Goal: Task Accomplishment & Management: Manage account settings

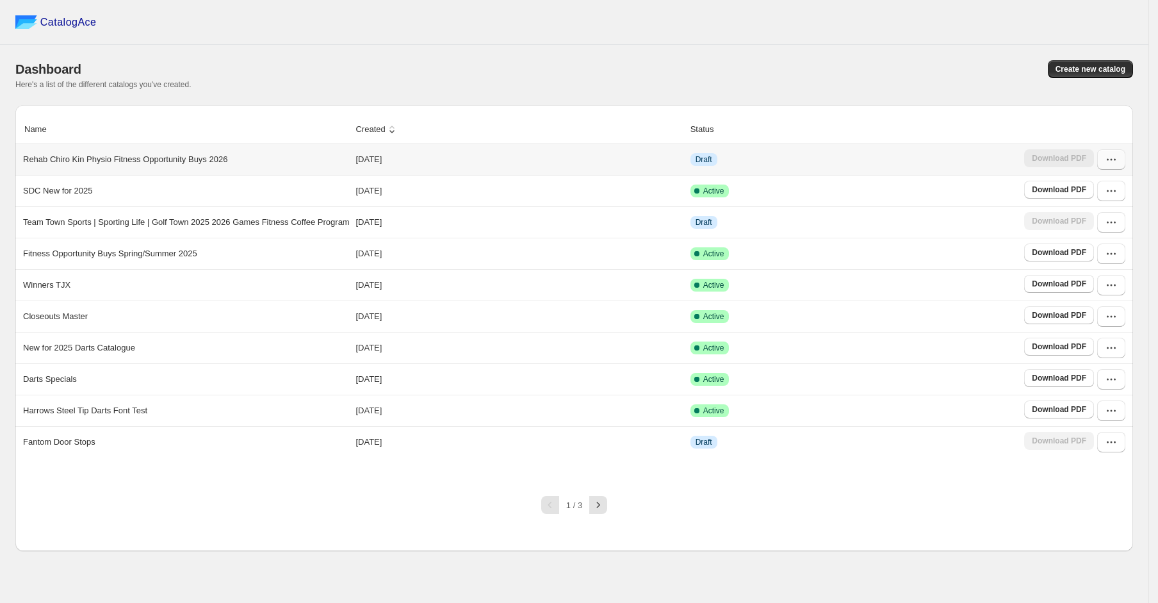
click at [1107, 164] on icon "button" at bounding box center [1111, 159] width 13 height 13
click at [1098, 255] on span "Edit" at bounding box center [1106, 253] width 66 height 13
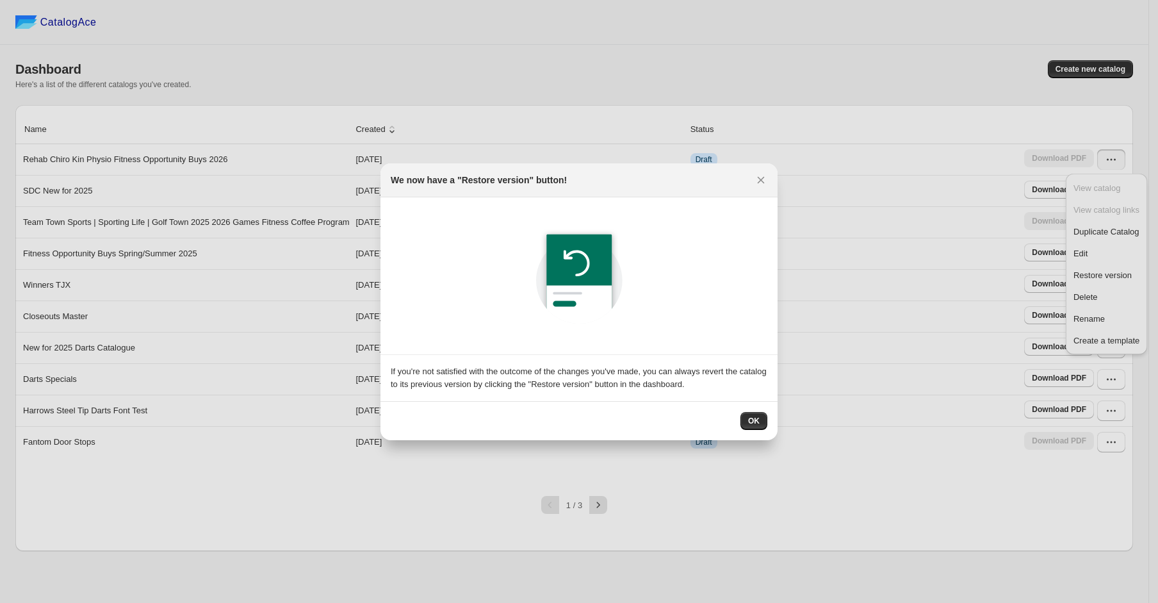
click at [763, 429] on button "OK" at bounding box center [753, 421] width 27 height 18
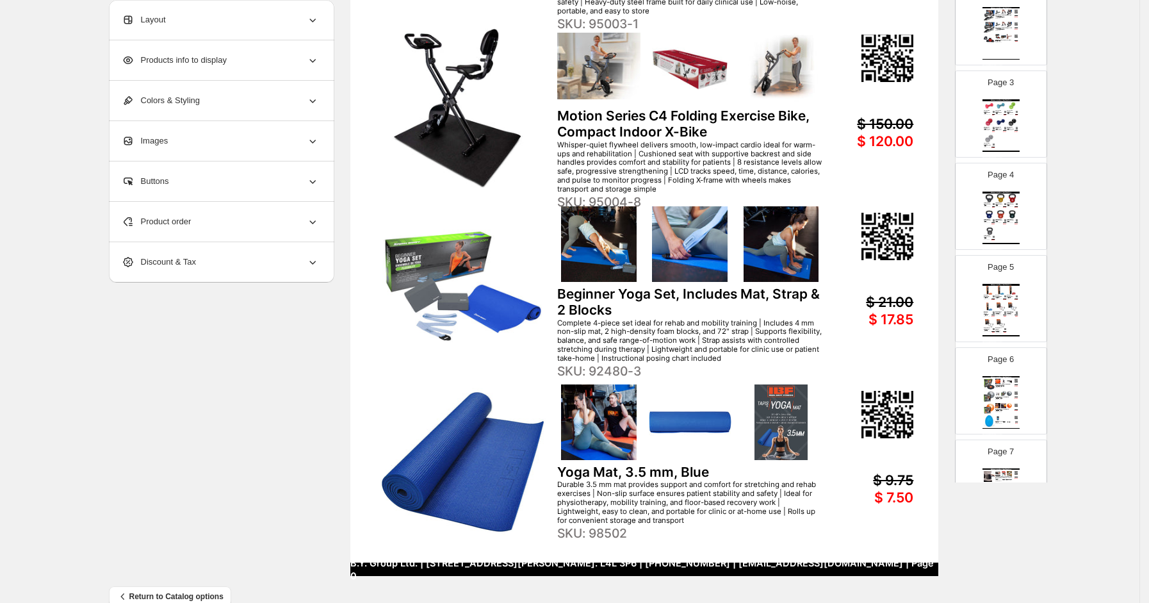
scroll to position [325, 0]
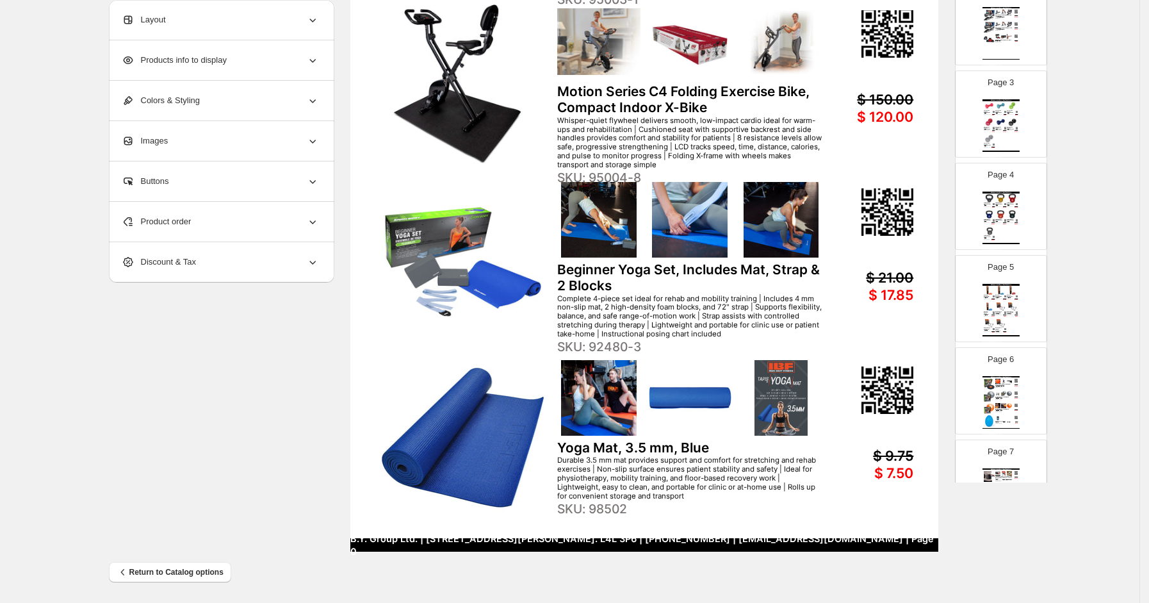
click at [1001, 382] on img at bounding box center [1003, 381] width 5 height 5
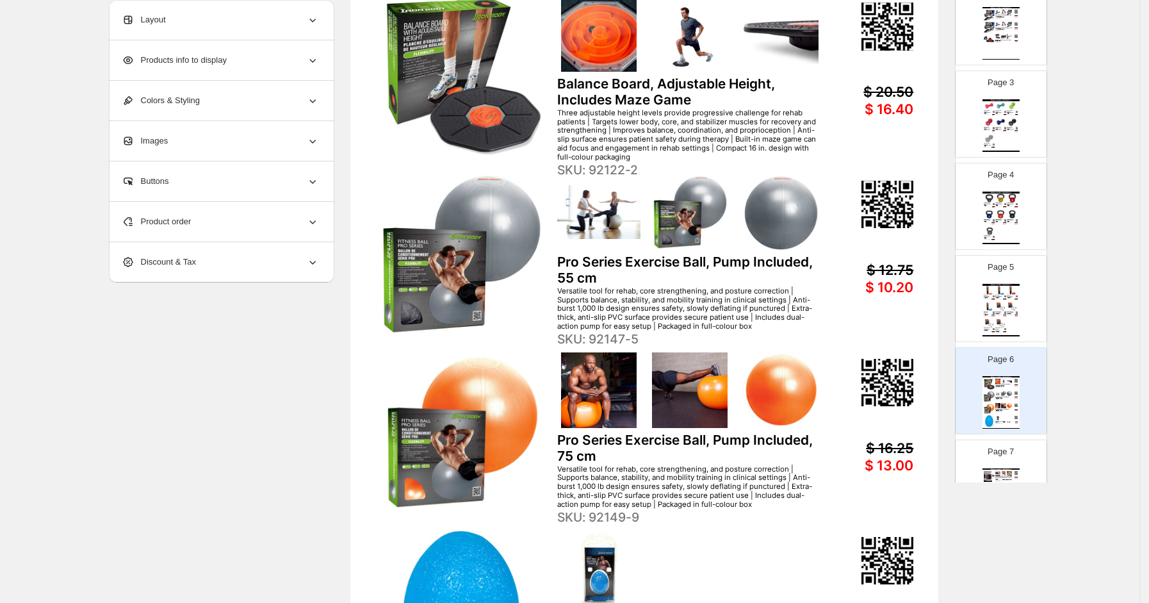
scroll to position [69, 0]
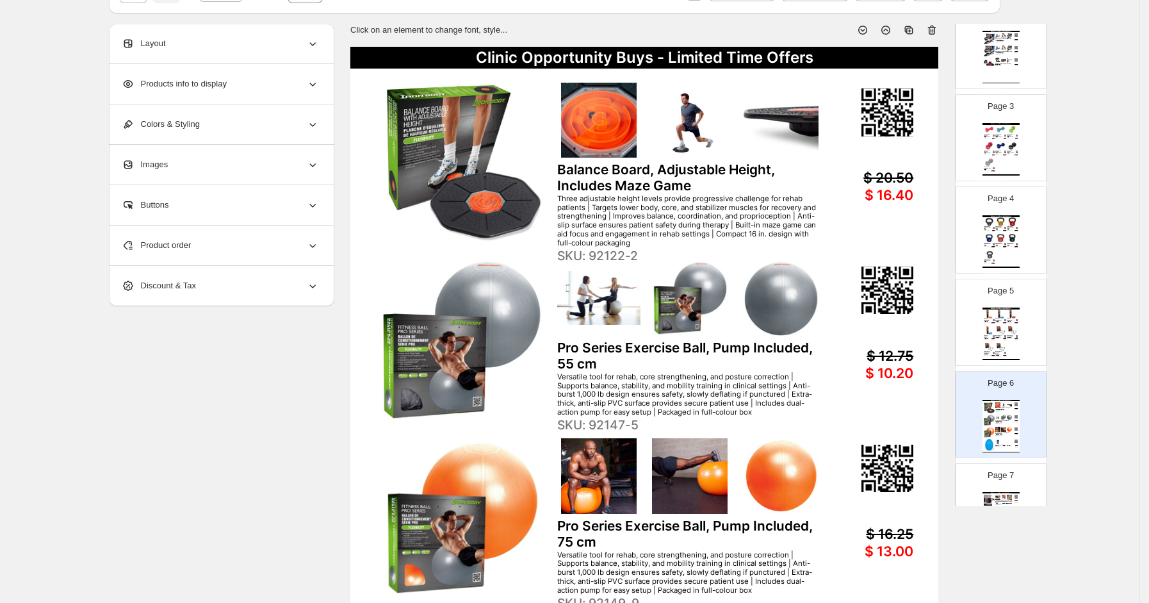
click at [984, 322] on div "Low-impact resistance for rehab and strengthening | Ideal for mobility, recover…" at bounding box center [988, 322] width 8 height 1
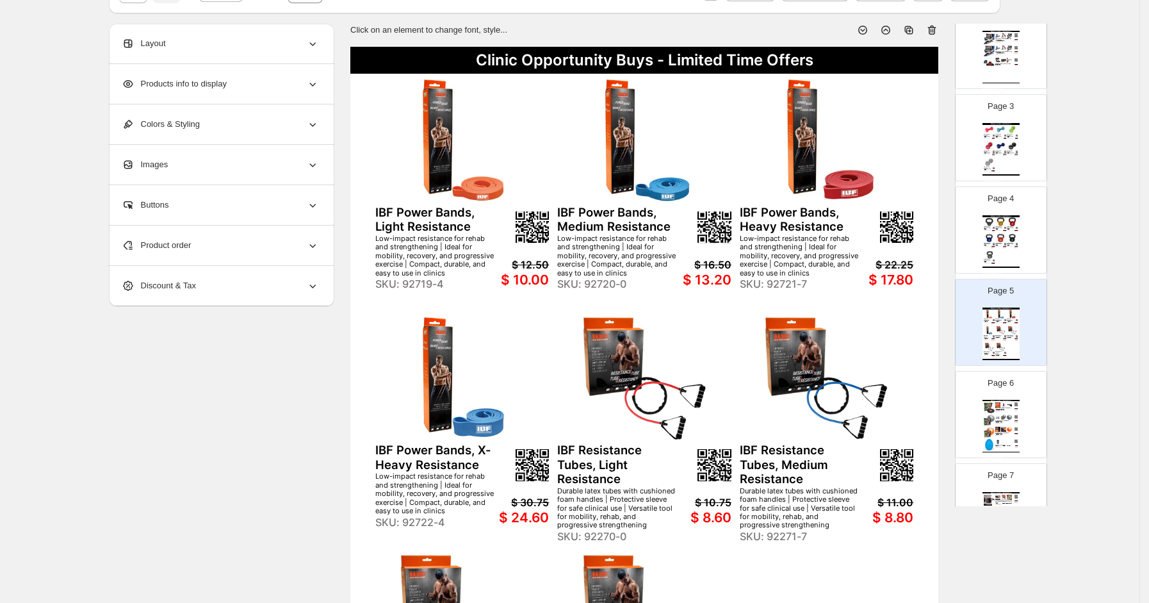
click at [983, 240] on div "Clinic Opportunity Buys - Limited Time Offers Kettlebells, Vinyl-Dipped Cast Ir…" at bounding box center [1001, 241] width 37 height 53
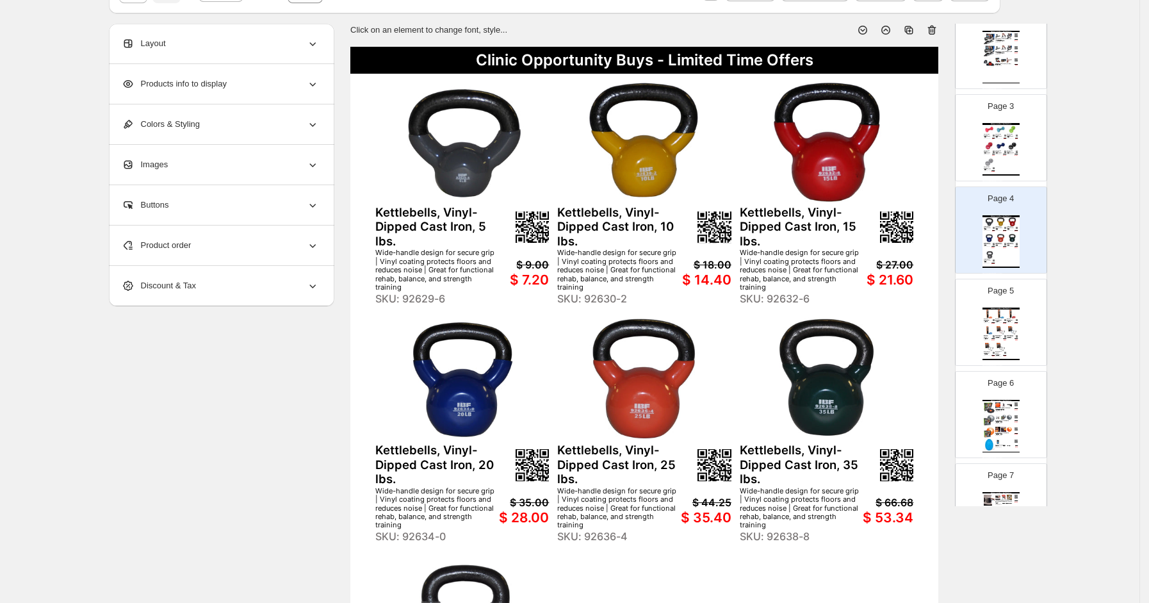
click at [1002, 147] on img at bounding box center [1000, 146] width 11 height 8
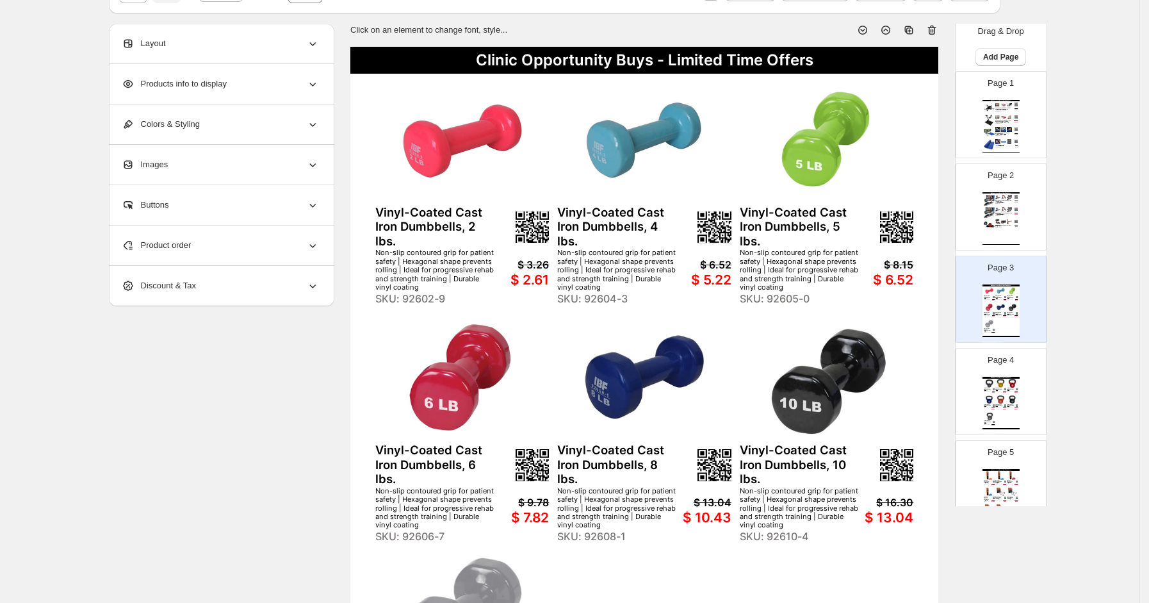
scroll to position [0, 0]
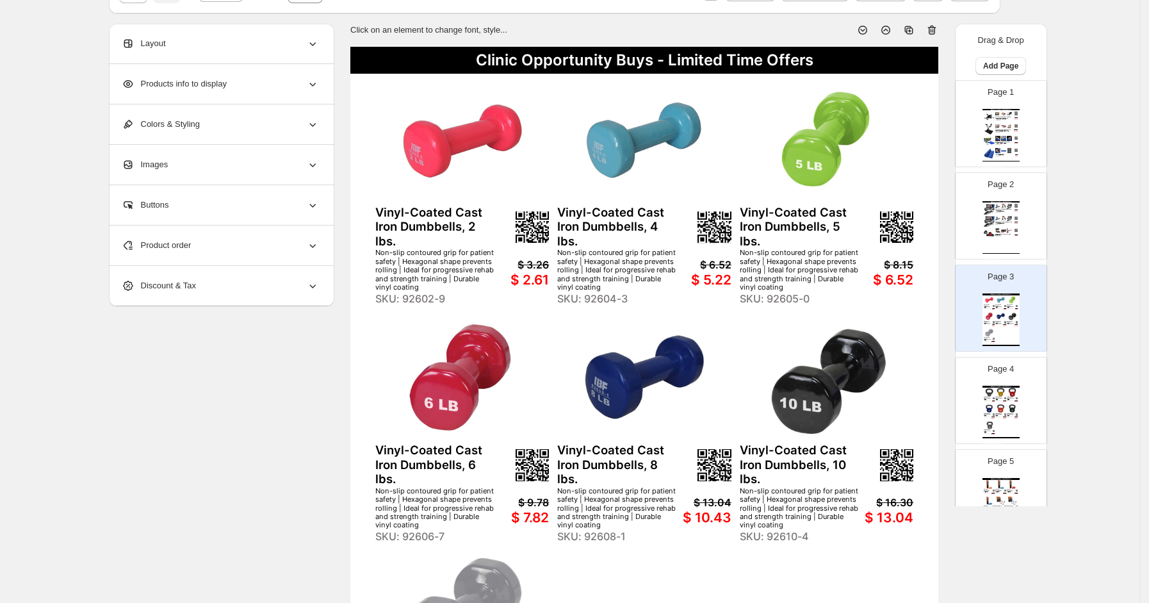
click at [995, 224] on div "Removable weight bars allow customized resistance for progressive rehab | Ultra…" at bounding box center [1003, 224] width 17 height 1
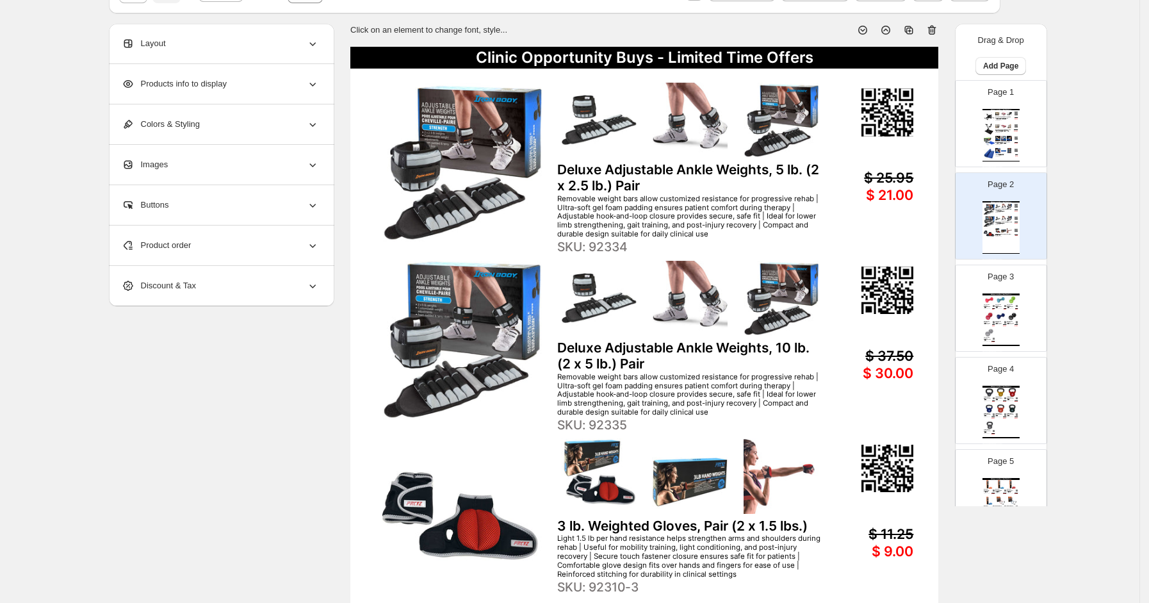
click at [1007, 139] on img at bounding box center [1009, 138] width 5 height 5
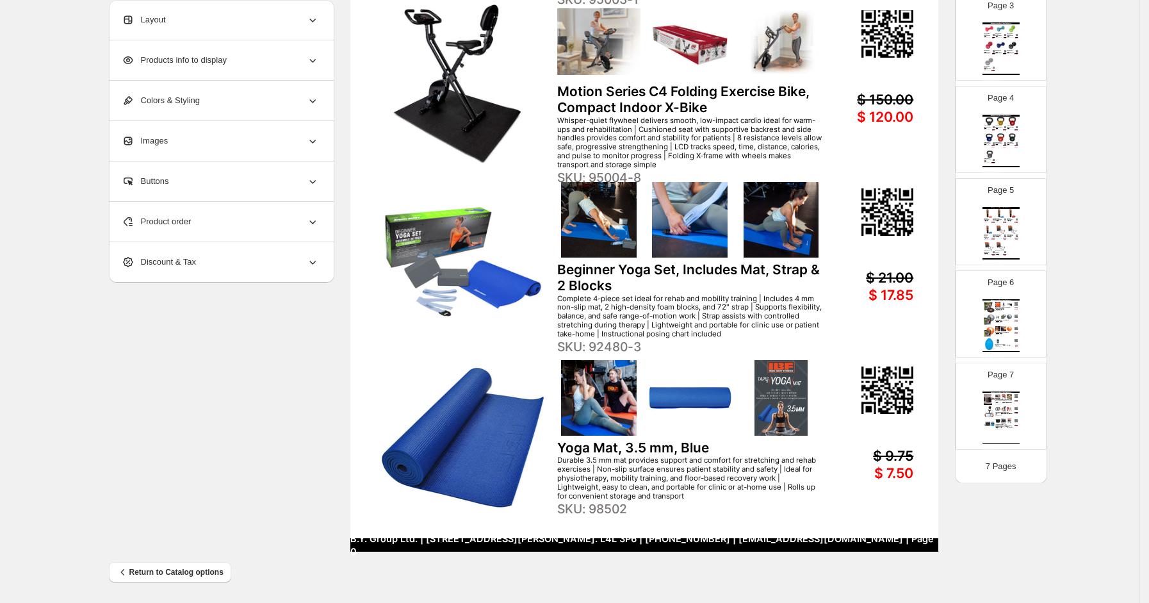
scroll to position [249, 0]
click at [1001, 342] on div at bounding box center [1003, 340] width 5 height 5
type input "*"
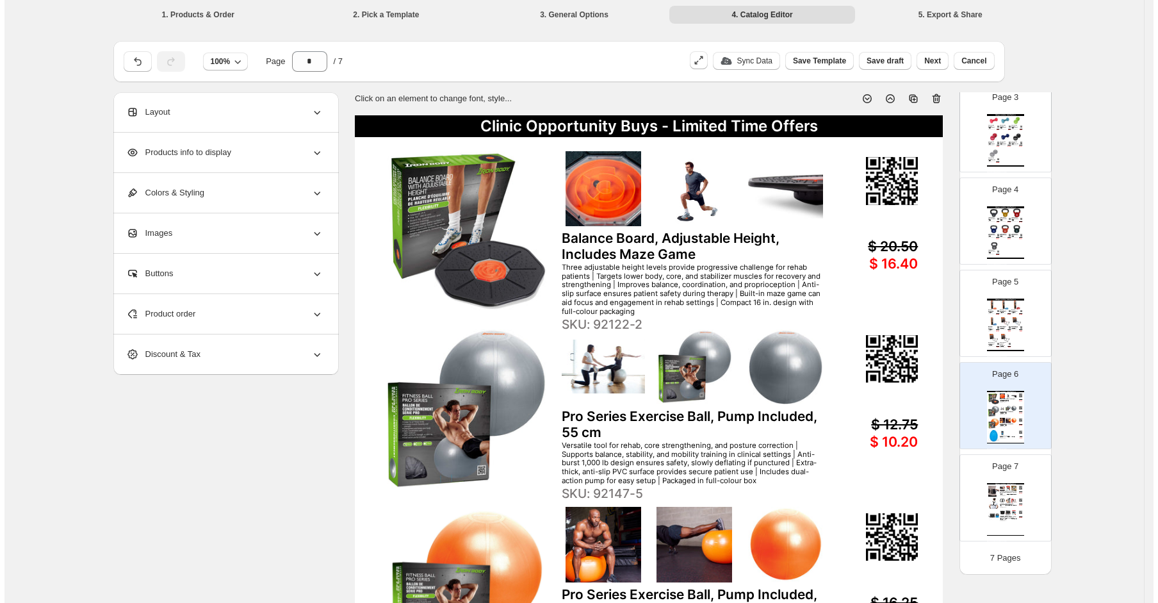
scroll to position [0, 0]
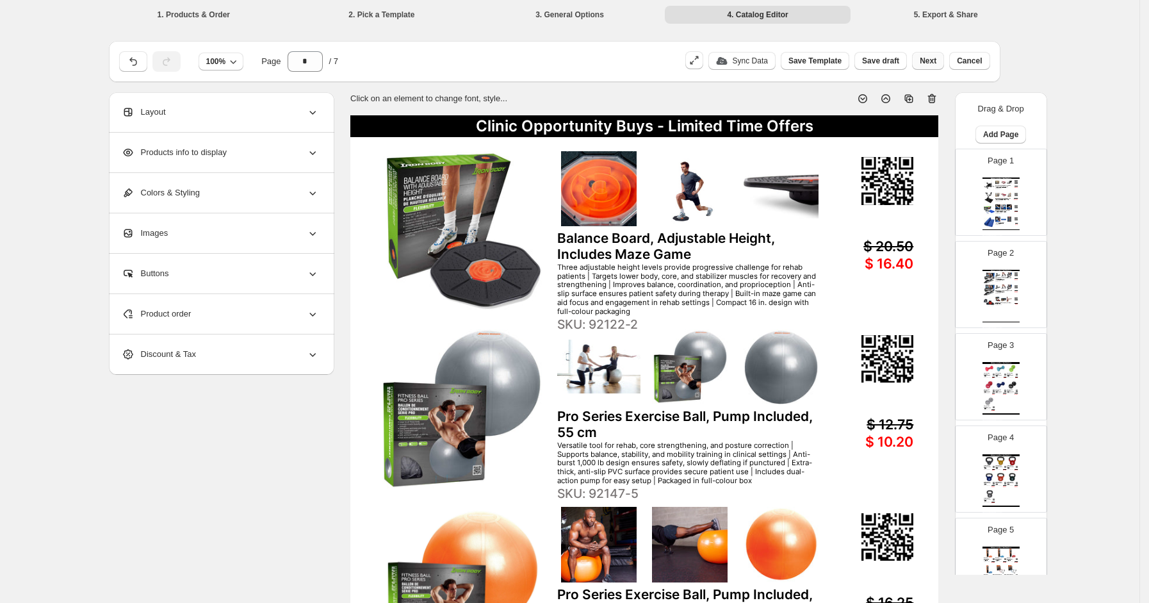
click at [926, 63] on span "Next" at bounding box center [928, 61] width 17 height 10
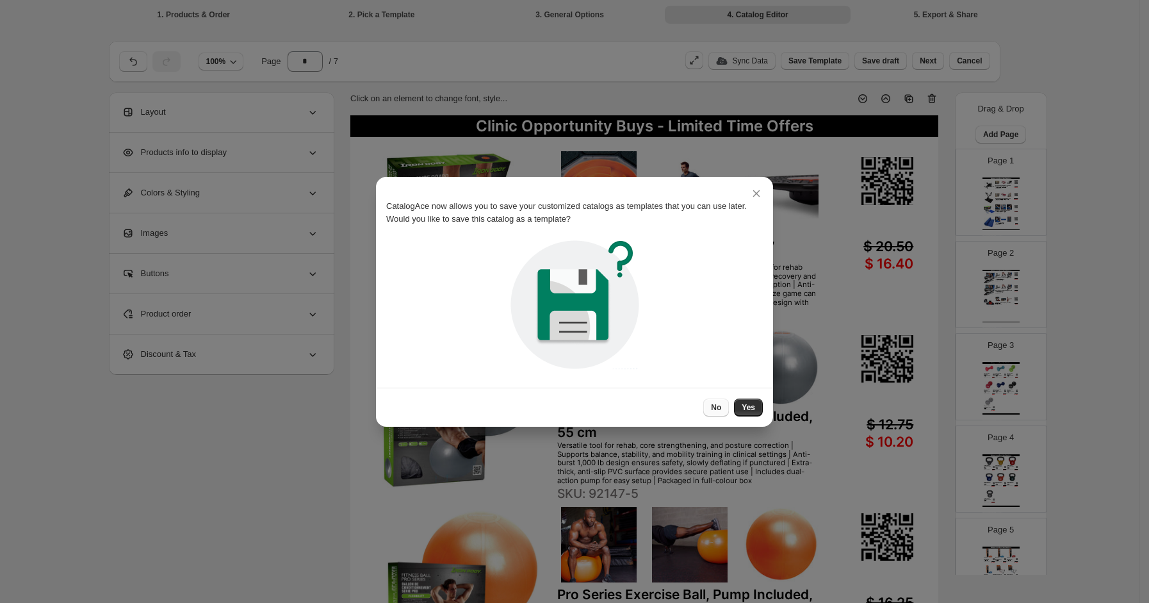
click at [721, 405] on span "No" at bounding box center [716, 407] width 10 height 10
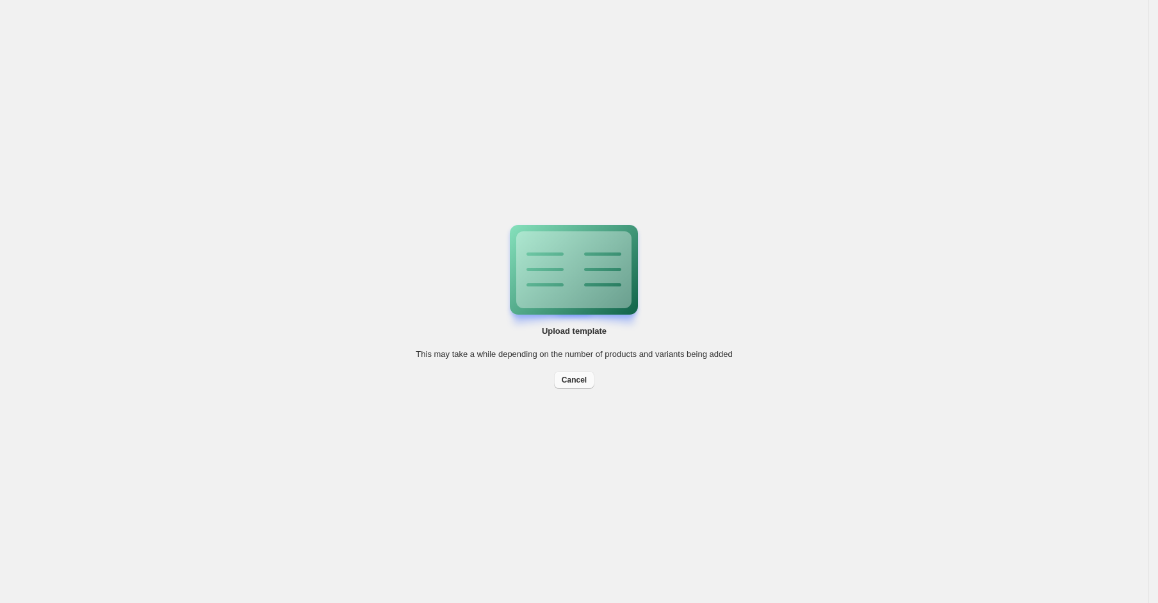
click at [573, 377] on span "Cancel" at bounding box center [574, 380] width 25 height 10
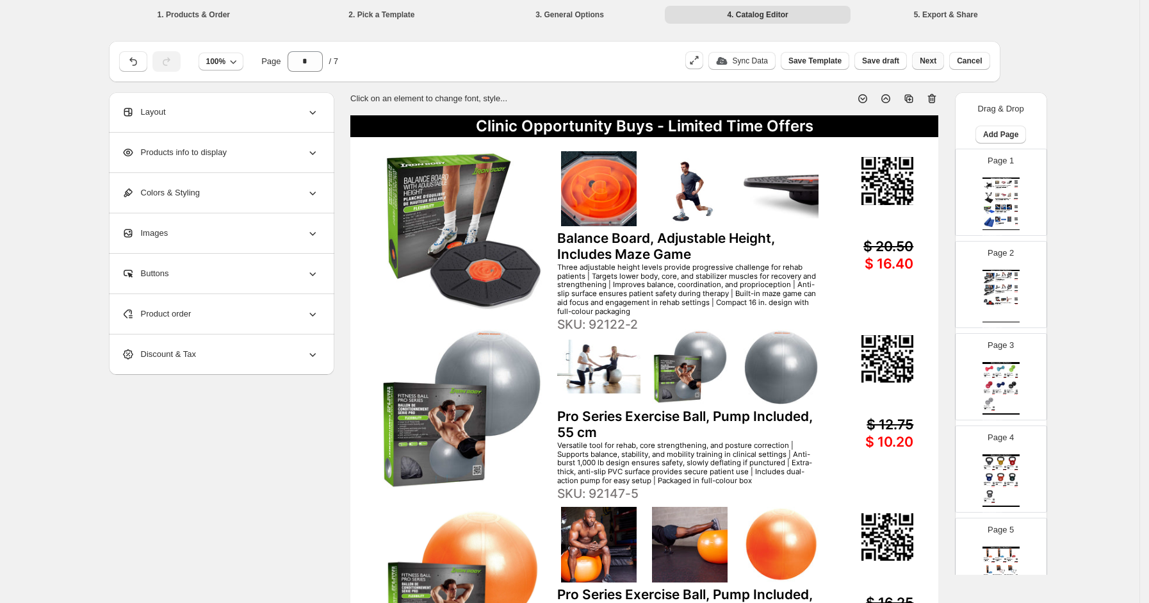
click at [926, 60] on span "Next" at bounding box center [928, 61] width 17 height 10
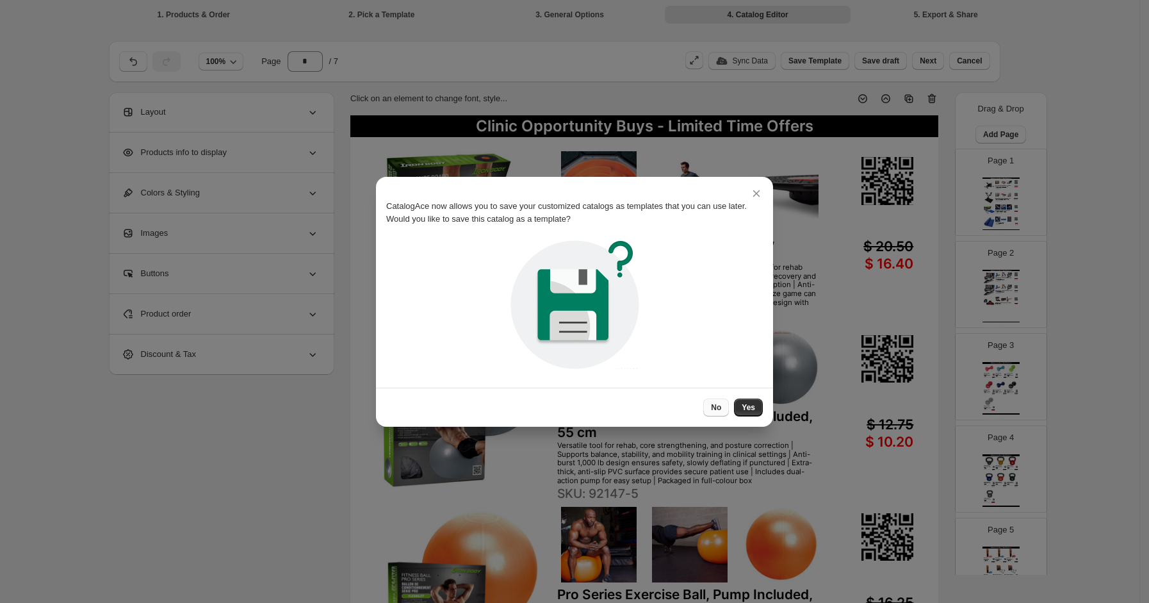
click at [711, 405] on span "No" at bounding box center [716, 407] width 10 height 10
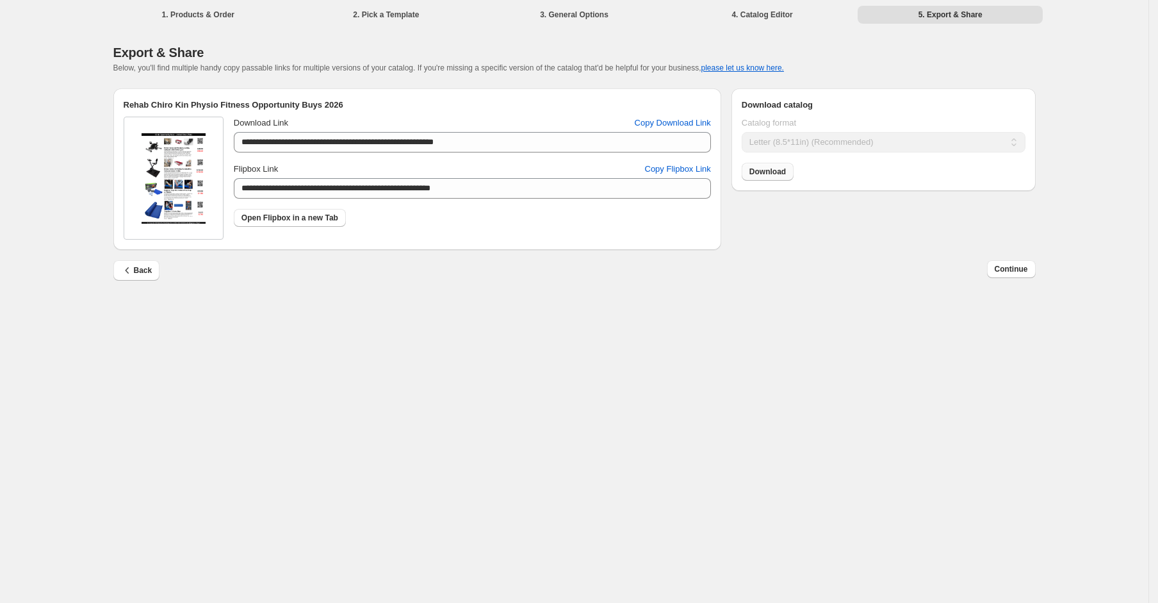
click at [776, 174] on span "Download" at bounding box center [767, 172] width 37 height 10
